Goal: Find specific page/section: Find specific page/section

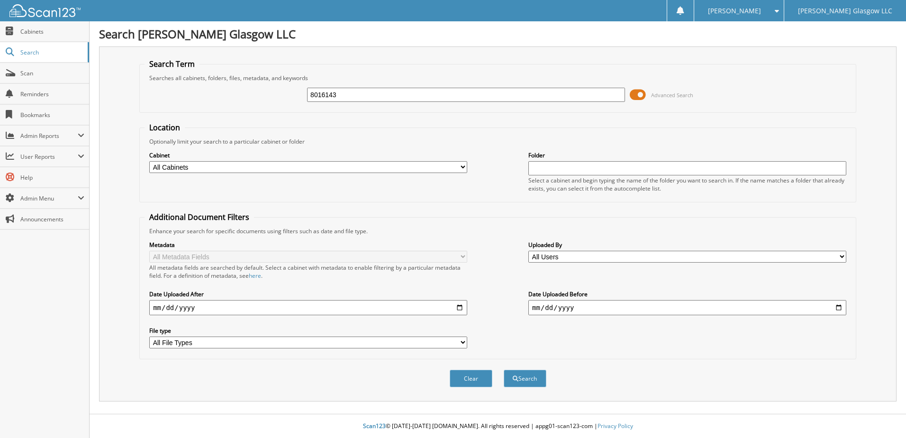
type input "8016143"
click at [504, 370] on button "Search" at bounding box center [525, 379] width 43 height 18
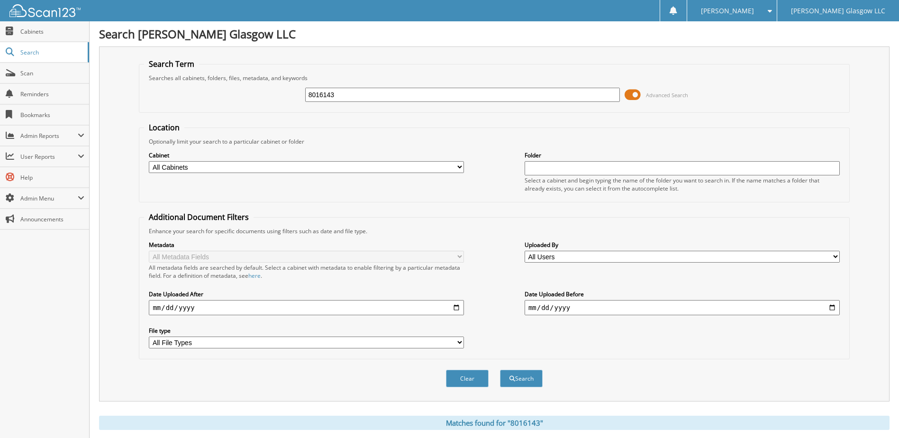
click at [433, 68] on fieldset "Search Term Searches all cabinets, folders, files, metadata, and keywords 80161…" at bounding box center [494, 86] width 710 height 54
click at [45, 27] on span "Cabinets" at bounding box center [52, 31] width 64 height 8
